Goal: Task Accomplishment & Management: Manage account settings

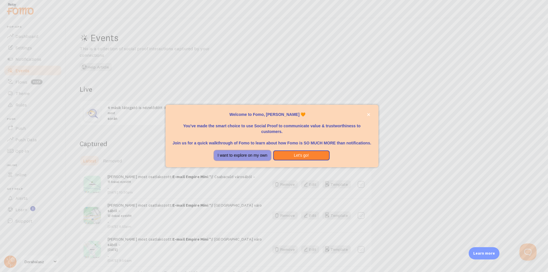
click at [253, 158] on button "I want to explore on my own" at bounding box center [242, 156] width 57 height 10
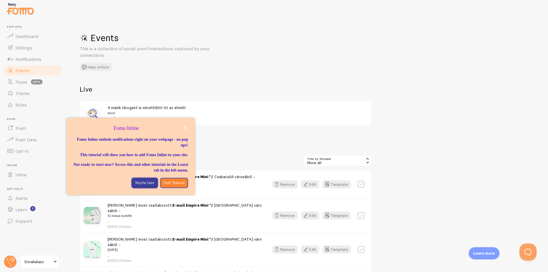
click at [142, 186] on p "Maybe later" at bounding box center [144, 183] width 19 height 6
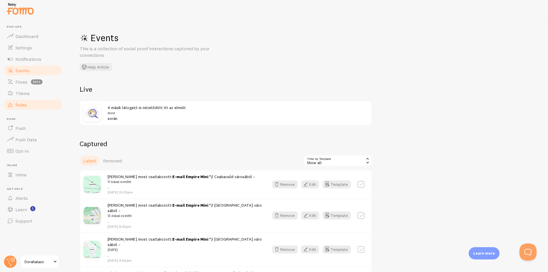
click at [23, 105] on span "Rules" at bounding box center [20, 105] width 11 height 6
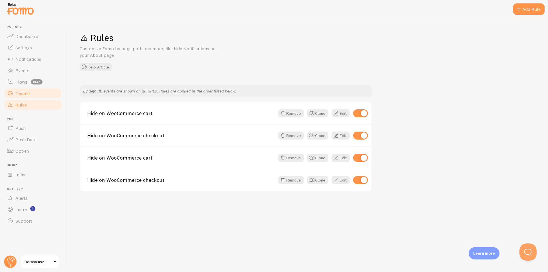
click at [23, 94] on span "Theme" at bounding box center [22, 94] width 14 height 6
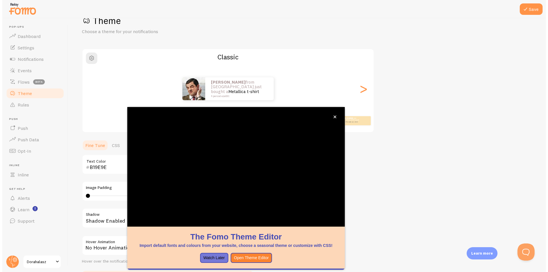
scroll to position [58, 0]
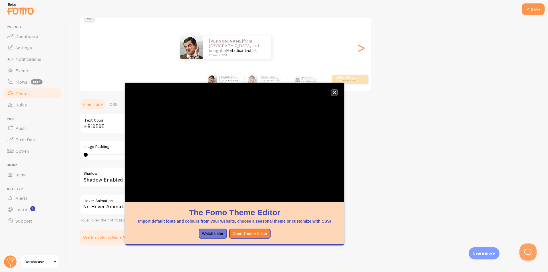
click at [332, 91] on button "close," at bounding box center [335, 93] width 6 height 6
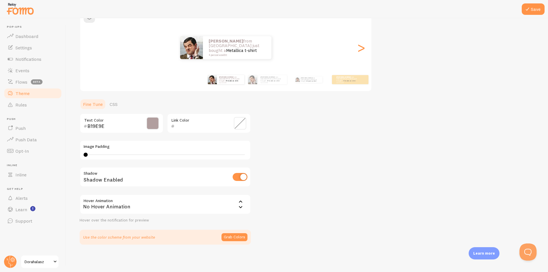
click at [241, 204] on icon at bounding box center [240, 201] width 7 height 7
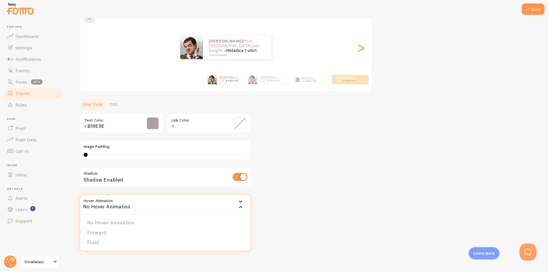
click at [305, 205] on div "Theme Choose a theme for your notifications Classic Dora from [GEOGRAPHIC_DATA]…" at bounding box center [307, 109] width 455 height 271
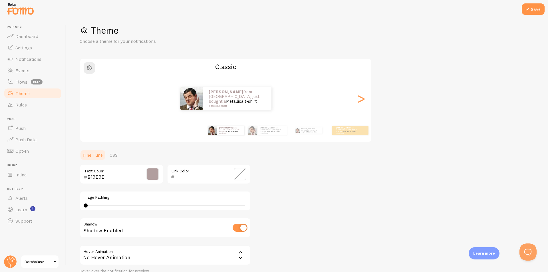
scroll to position [0, 0]
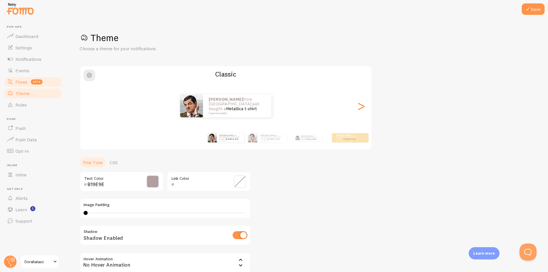
click at [22, 83] on span "Flows" at bounding box center [21, 82] width 12 height 6
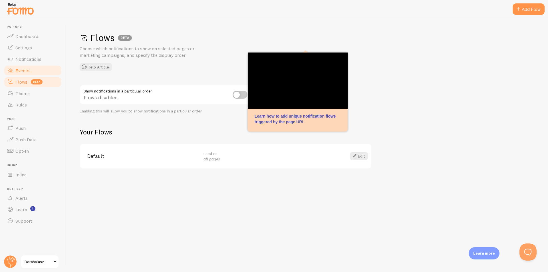
click at [22, 72] on span "Events" at bounding box center [22, 71] width 14 height 6
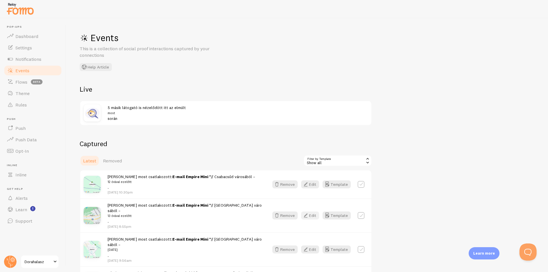
click at [312, 212] on button "Edit" at bounding box center [310, 216] width 18 height 8
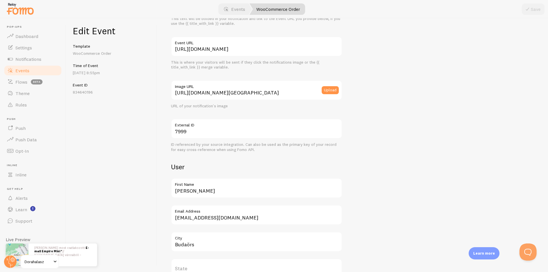
scroll to position [57, 0]
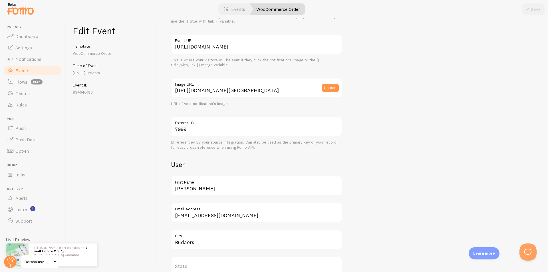
click at [24, 67] on link "Events" at bounding box center [32, 70] width 59 height 11
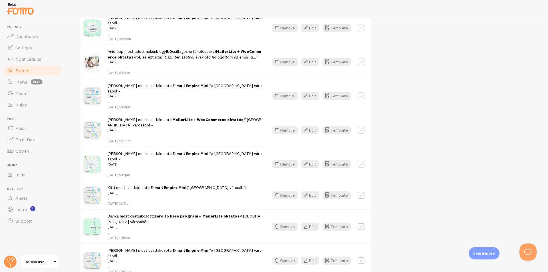
scroll to position [286, 0]
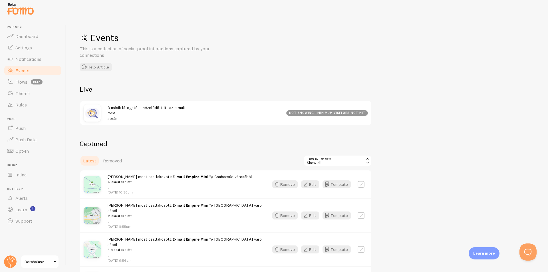
click at [24, 71] on span "Events" at bounding box center [22, 71] width 14 height 6
click at [317, 212] on button "Edit" at bounding box center [310, 216] width 18 height 8
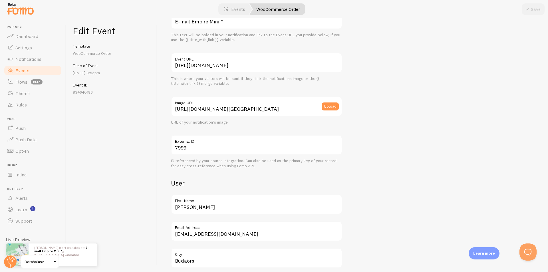
scroll to position [86, 0]
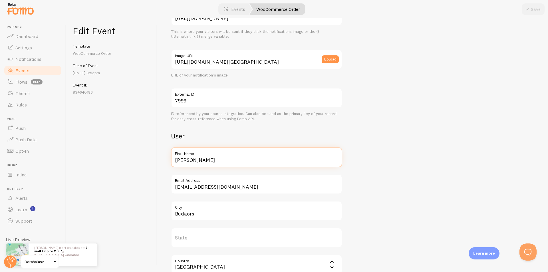
click at [207, 159] on input "[PERSON_NAME]" at bounding box center [256, 157] width 171 height 20
drag, startPoint x: 207, startPoint y: 159, endPoint x: 153, endPoint y: 159, distance: 53.7
click at [153, 159] on div "Edit Event Template WooCommerce Order Time of Event Aug 14th @ 8:55pm Event ID …" at bounding box center [307, 145] width 482 height 254
type input "Szandra"
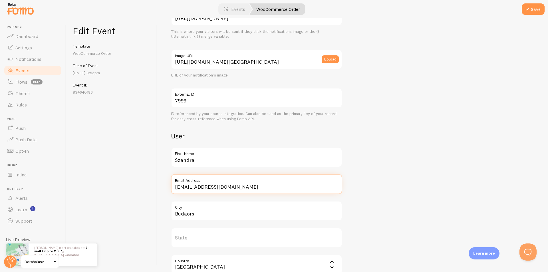
drag, startPoint x: 230, startPoint y: 187, endPoint x: 169, endPoint y: 186, distance: 61.4
click at [169, 186] on div "Meta E-mail Empire Mini * Title This text will be bolded in your notification a…" at bounding box center [352, 145] width 391 height 254
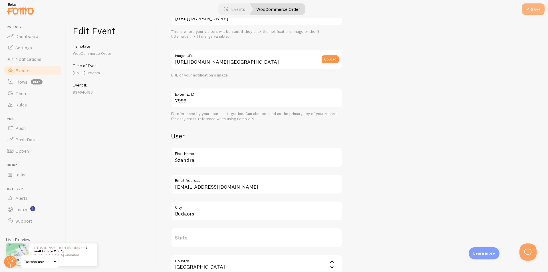
click at [537, 5] on button "Save" at bounding box center [533, 8] width 23 height 11
